Goal: Book appointment/travel/reservation

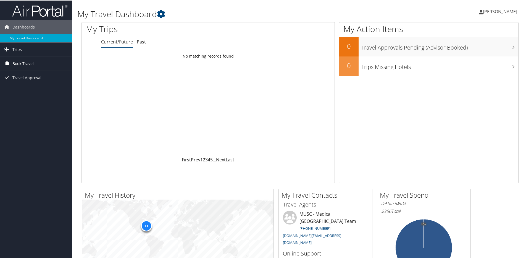
click at [35, 59] on link "Book Travel" at bounding box center [36, 63] width 72 height 14
click at [45, 91] on link "Book/Manage Online Trips" at bounding box center [36, 90] width 72 height 8
